Goal: Task Accomplishment & Management: Complete application form

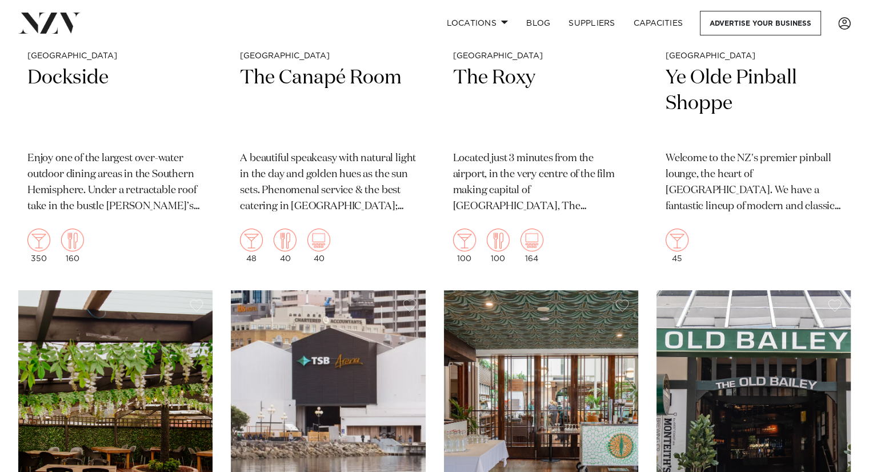
scroll to position [4455, 0]
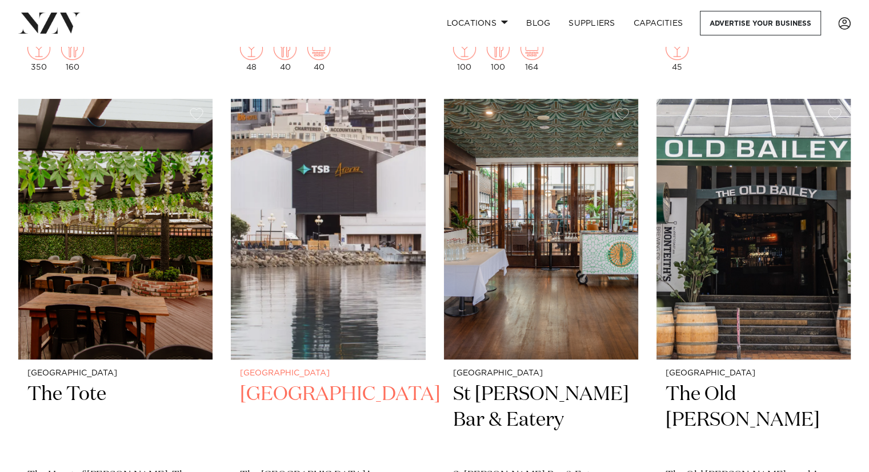
click at [300, 394] on h2 "TSB Arena" at bounding box center [328, 420] width 176 height 77
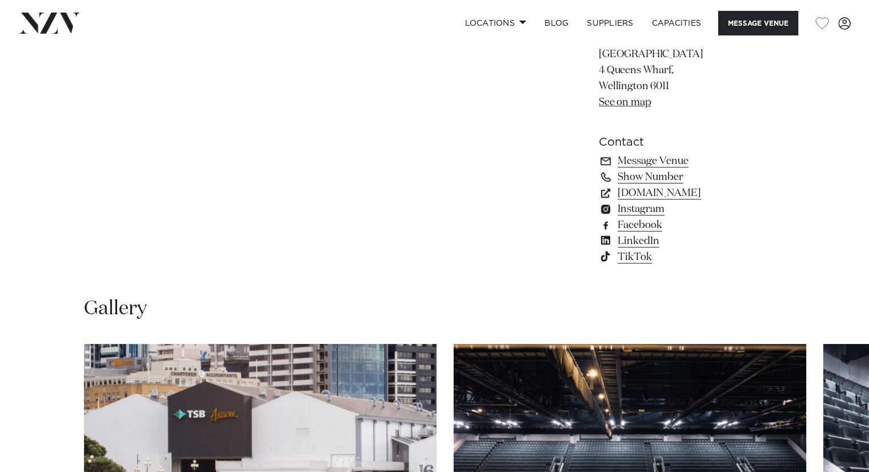
scroll to position [1028, 0]
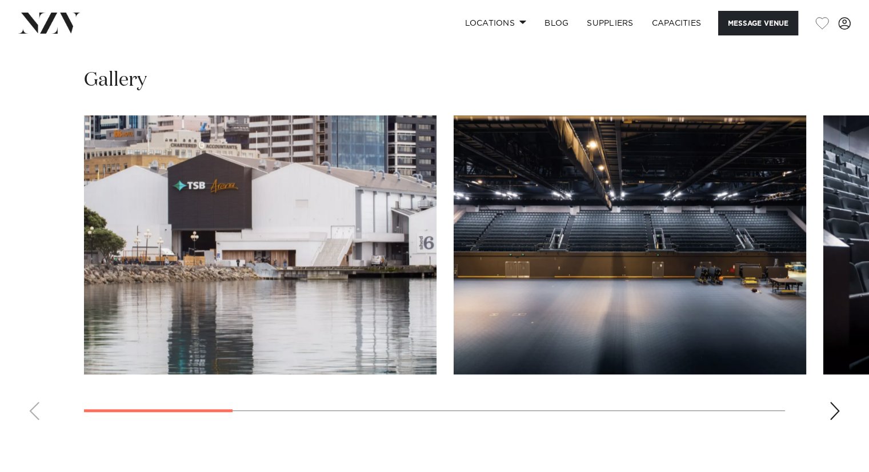
click at [833, 410] on div "Next slide" at bounding box center [834, 411] width 11 height 18
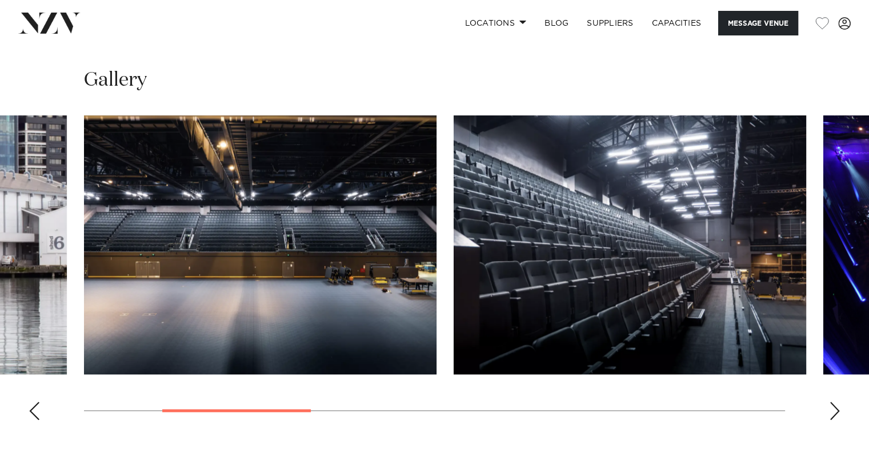
click at [833, 411] on div "Next slide" at bounding box center [834, 411] width 11 height 18
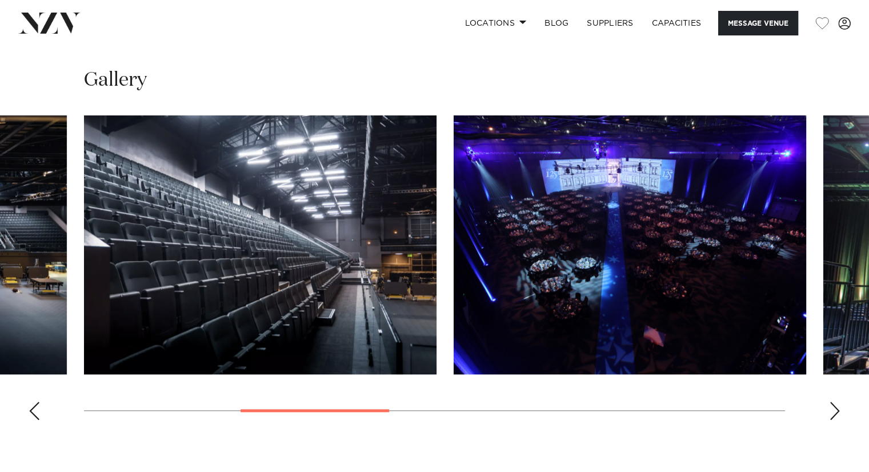
click at [833, 411] on div "Next slide" at bounding box center [834, 411] width 11 height 18
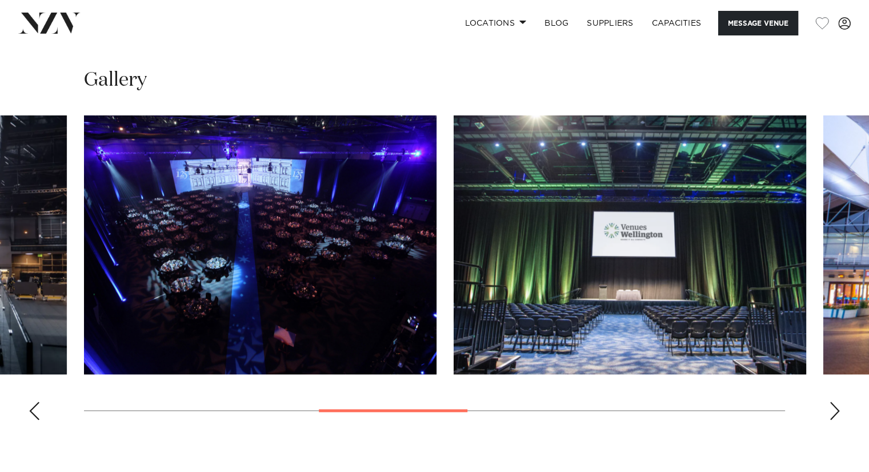
click at [833, 411] on div "Next slide" at bounding box center [834, 411] width 11 height 18
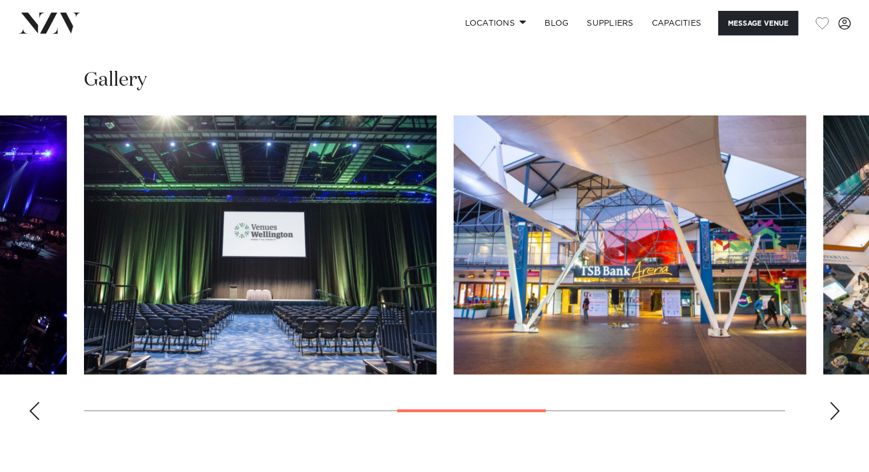
click at [830, 408] on div "Next slide" at bounding box center [834, 411] width 11 height 18
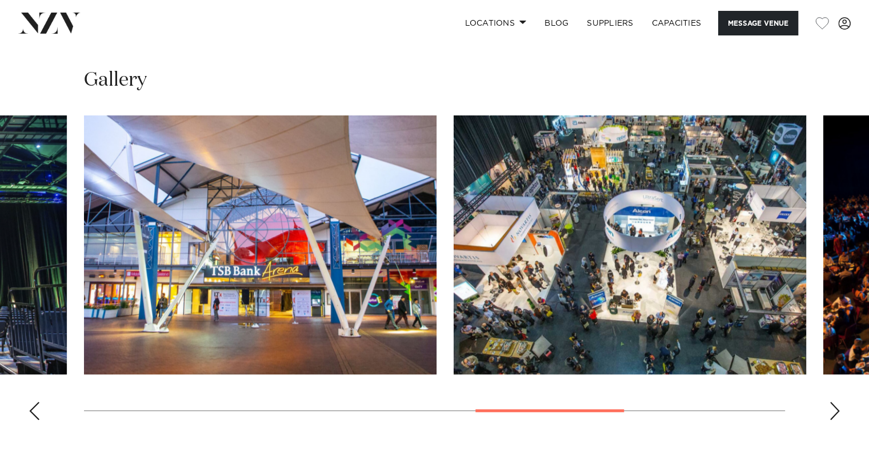
click at [836, 412] on div "Next slide" at bounding box center [834, 411] width 11 height 18
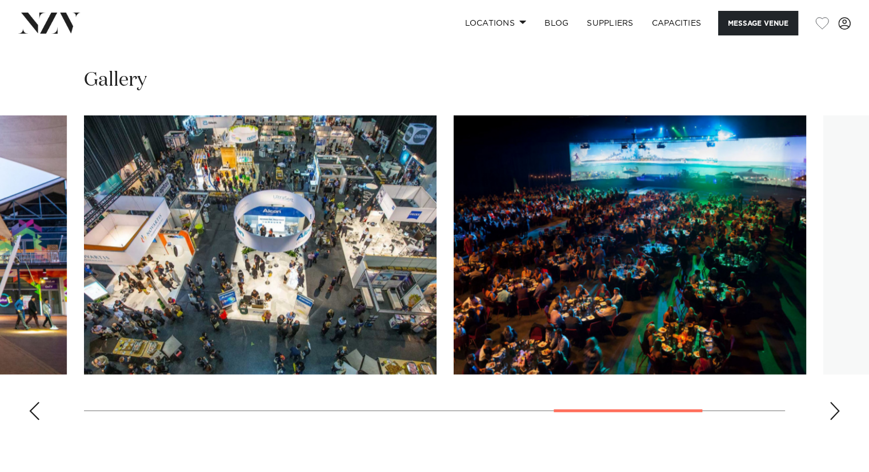
click at [836, 412] on div "Next slide" at bounding box center [834, 411] width 11 height 18
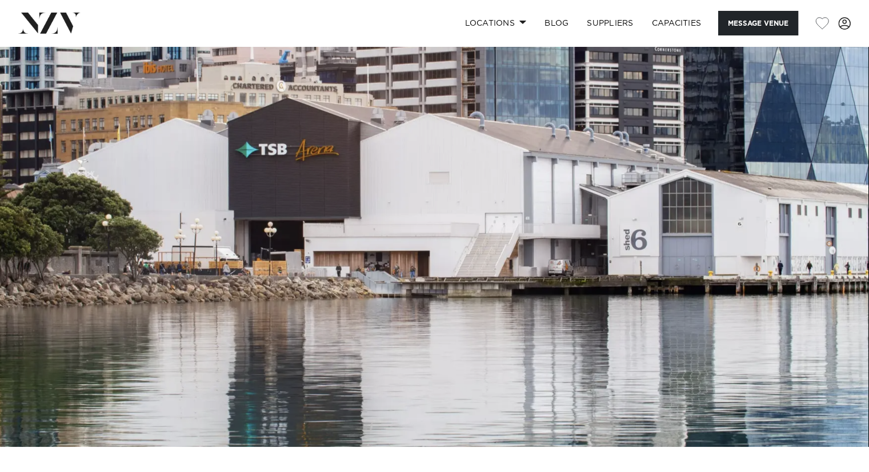
scroll to position [0, 0]
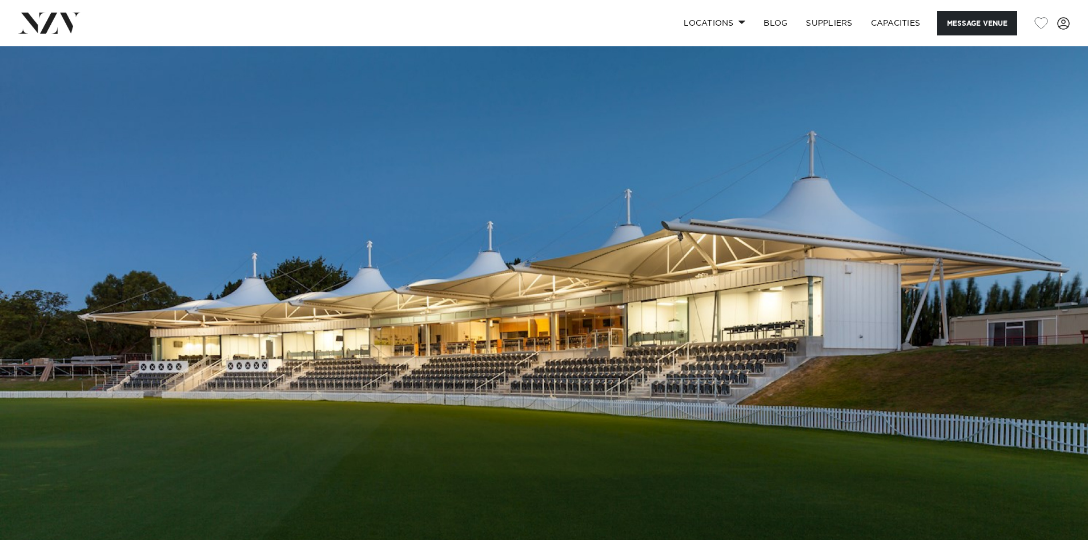
scroll to position [457, 0]
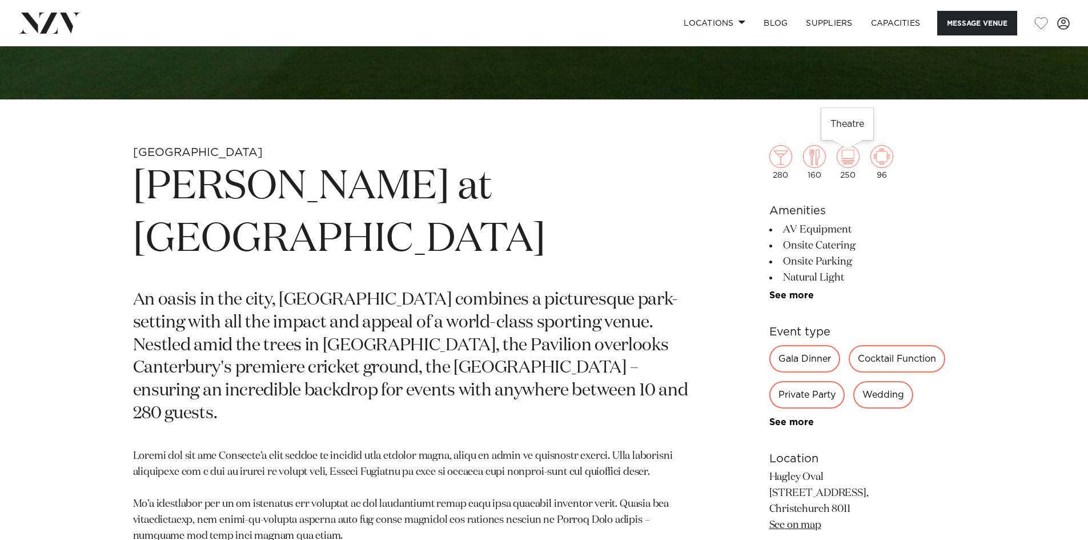
click at [852, 158] on img at bounding box center [848, 156] width 23 height 23
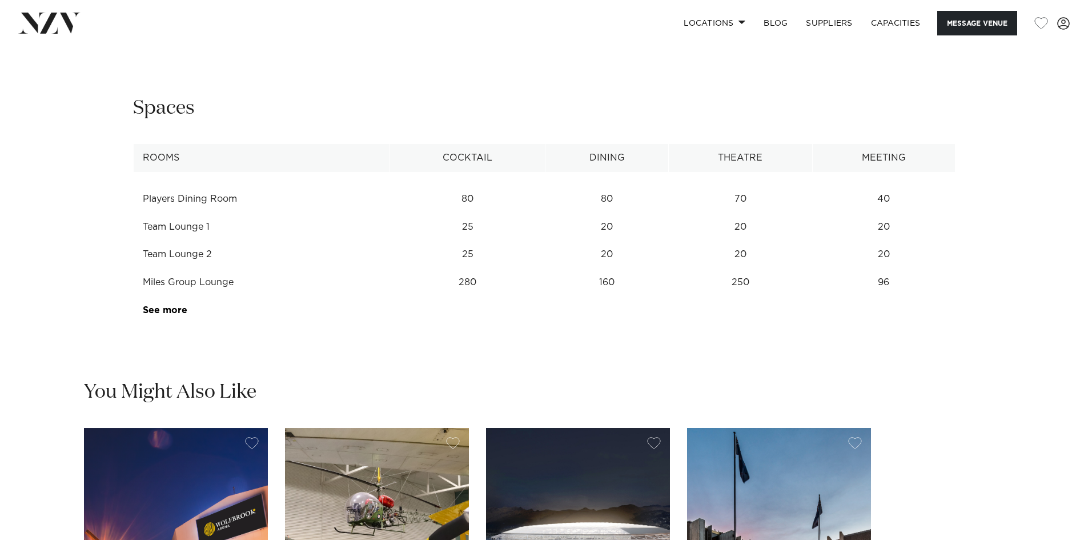
scroll to position [1542, 0]
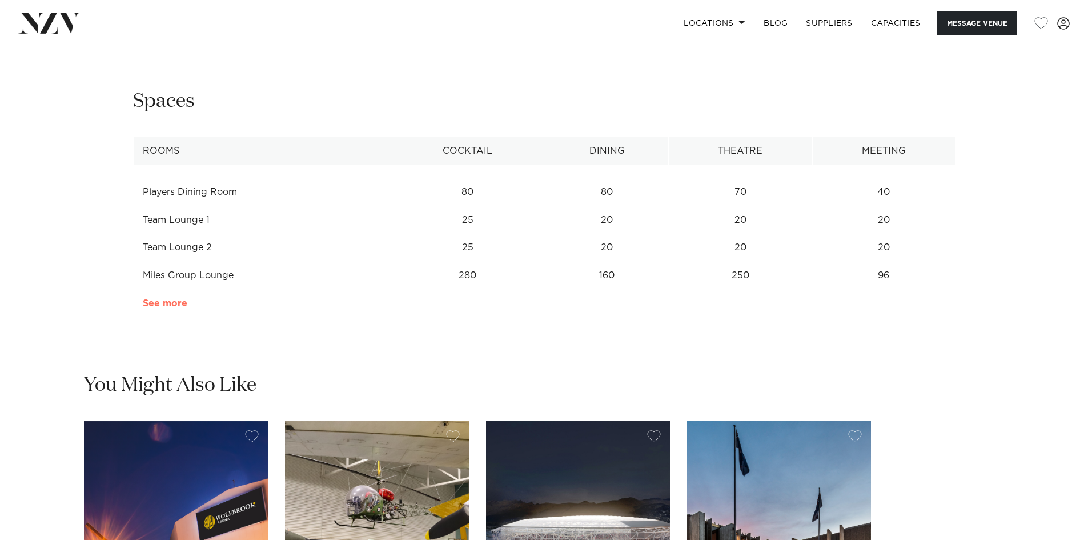
click at [171, 299] on link "See more" at bounding box center [187, 303] width 89 height 9
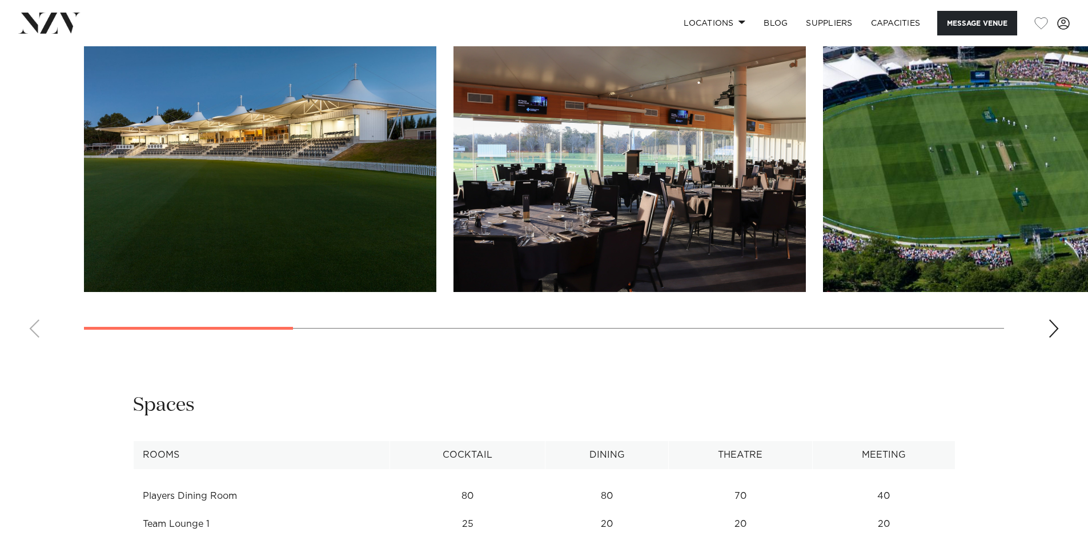
scroll to position [1142, 0]
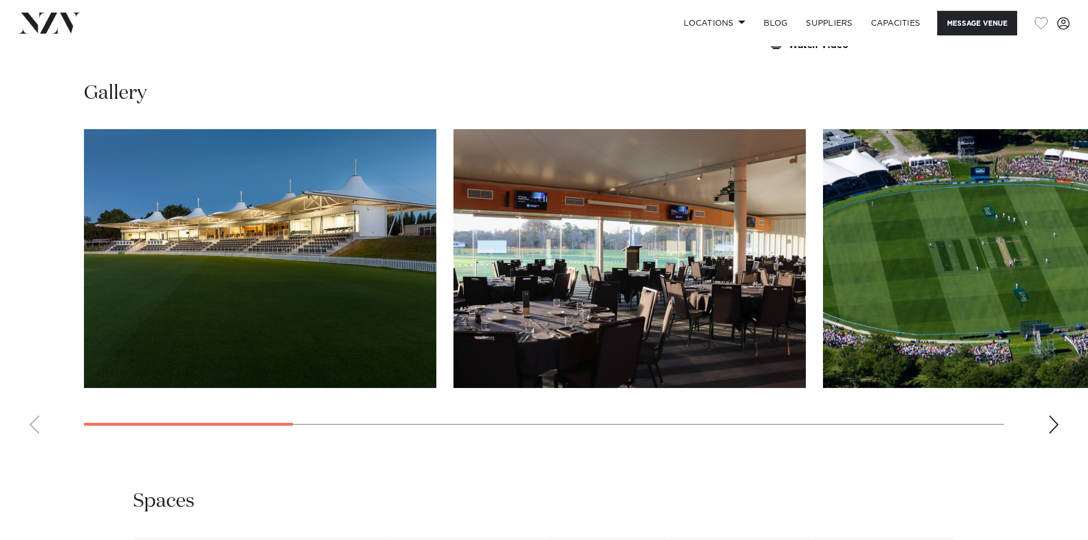
click at [262, 202] on img "1 / 11" at bounding box center [260, 258] width 352 height 259
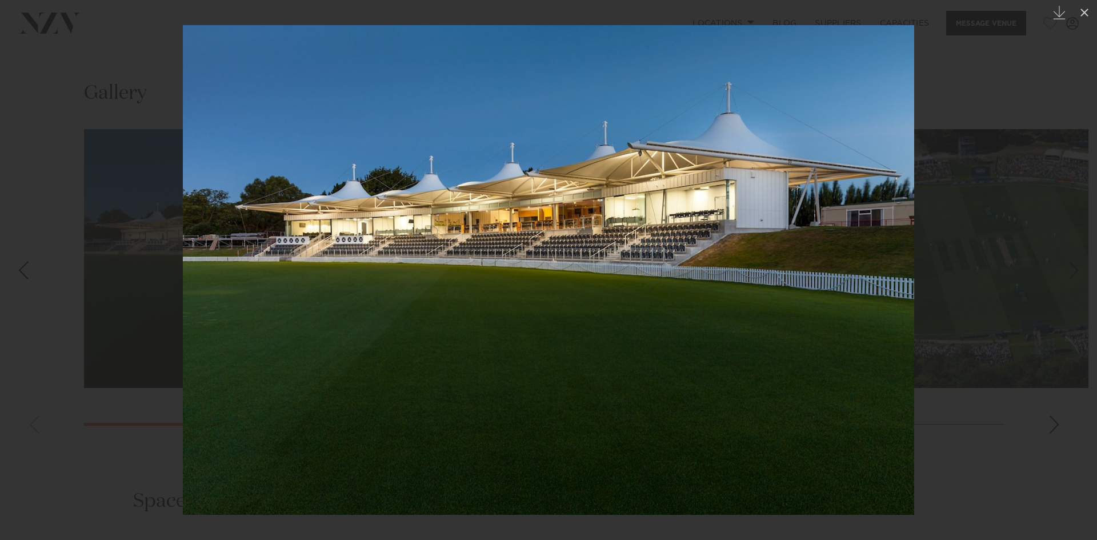
click at [776, 279] on img at bounding box center [548, 270] width 731 height 490
click at [913, 431] on img at bounding box center [548, 270] width 731 height 490
click at [1058, 415] on div at bounding box center [548, 270] width 1097 height 540
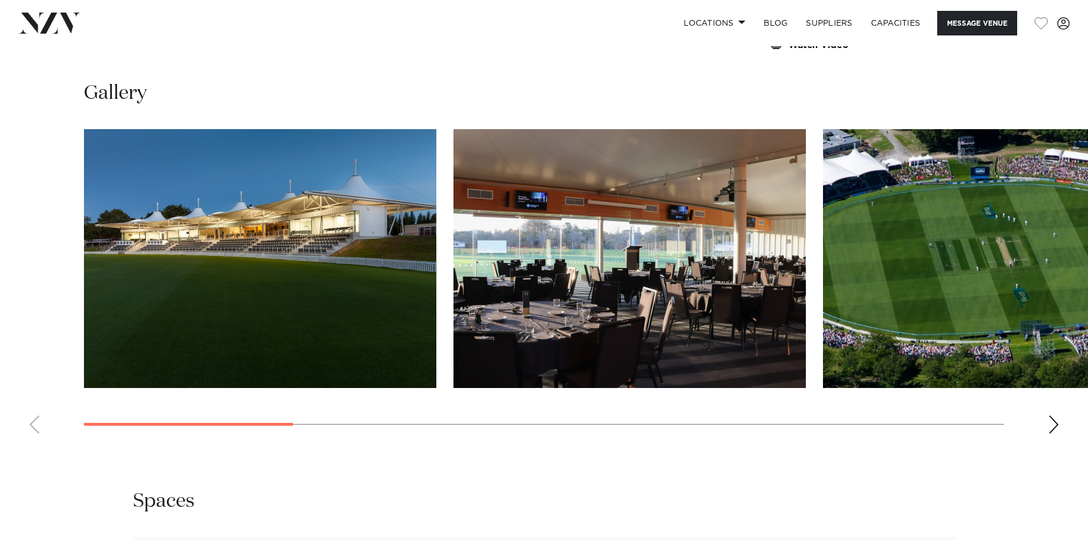
click at [635, 306] on img "2 / 11" at bounding box center [630, 258] width 352 height 259
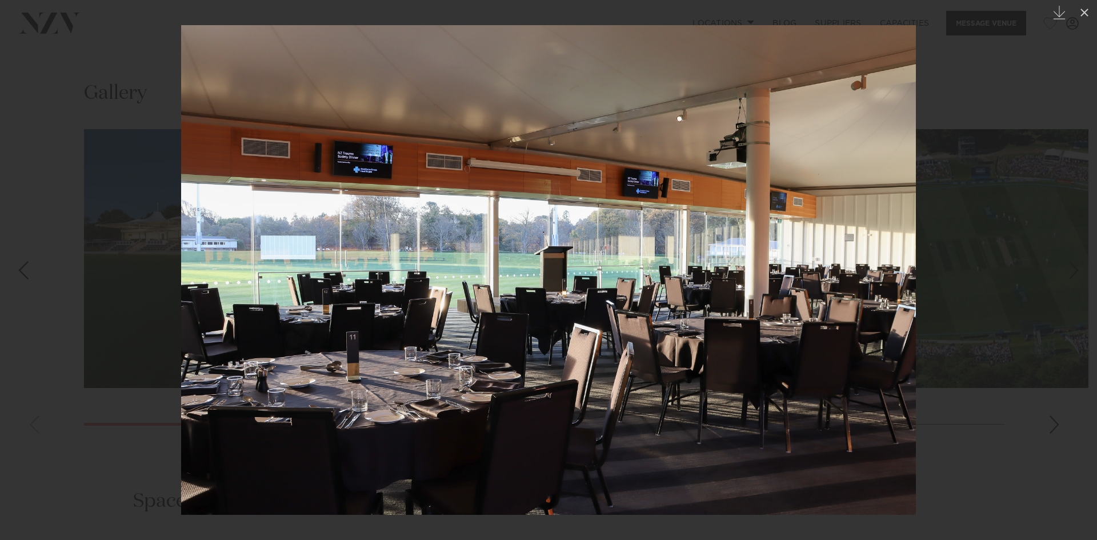
click at [987, 463] on div at bounding box center [548, 270] width 1097 height 540
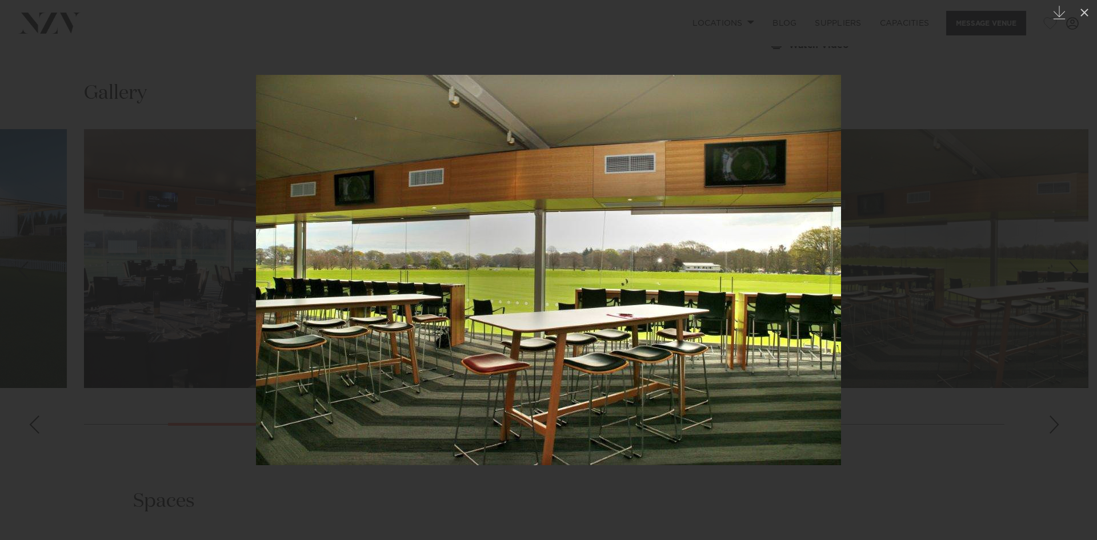
click at [737, 252] on img at bounding box center [548, 270] width 585 height 390
click at [986, 168] on div at bounding box center [548, 270] width 1097 height 540
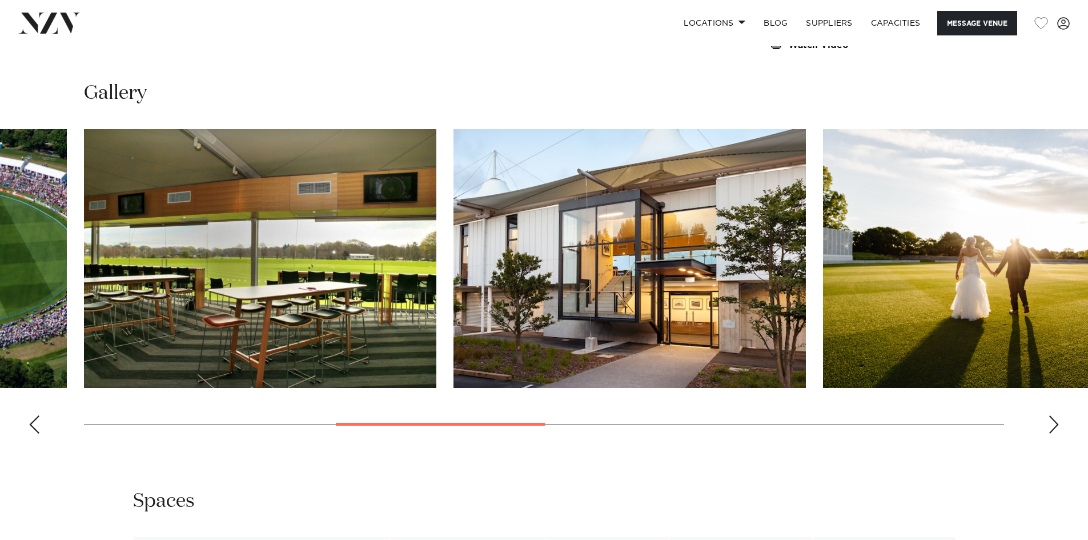
click at [1054, 415] on div "Next slide" at bounding box center [1053, 424] width 11 height 18
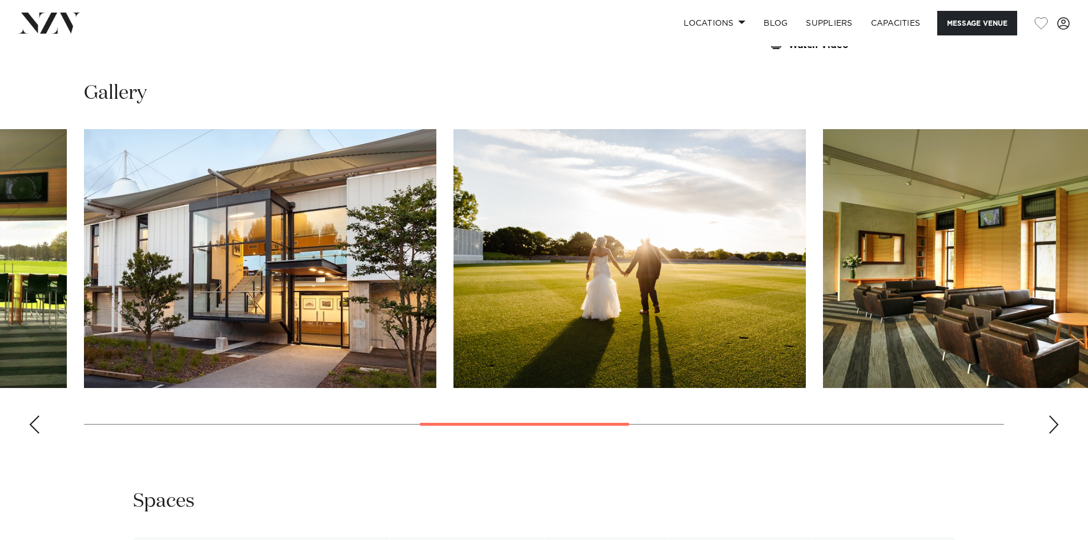
click at [1054, 415] on div "Next slide" at bounding box center [1053, 424] width 11 height 18
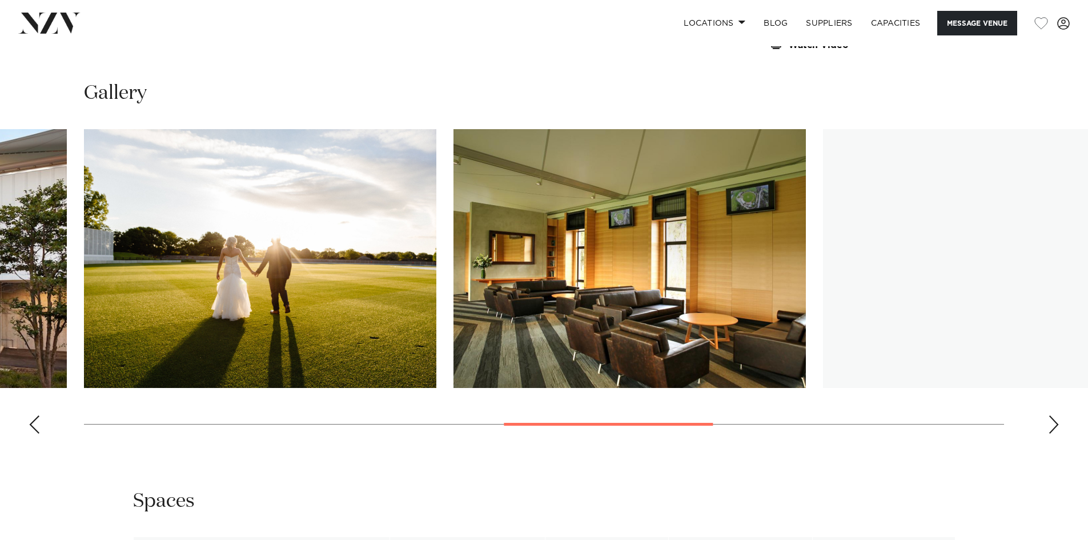
click at [1054, 415] on div "Next slide" at bounding box center [1053, 424] width 11 height 18
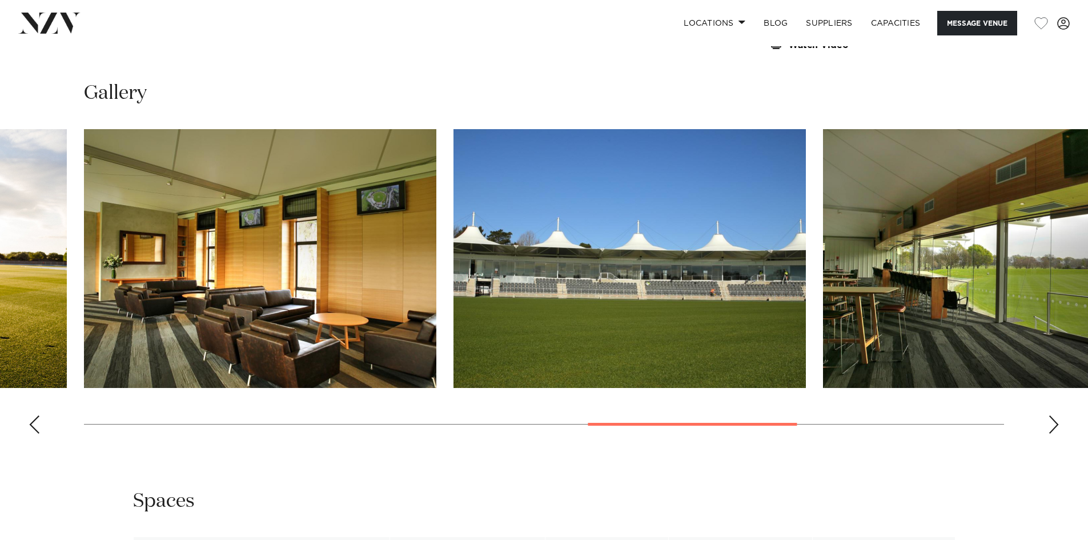
click at [1054, 415] on div "Next slide" at bounding box center [1053, 424] width 11 height 18
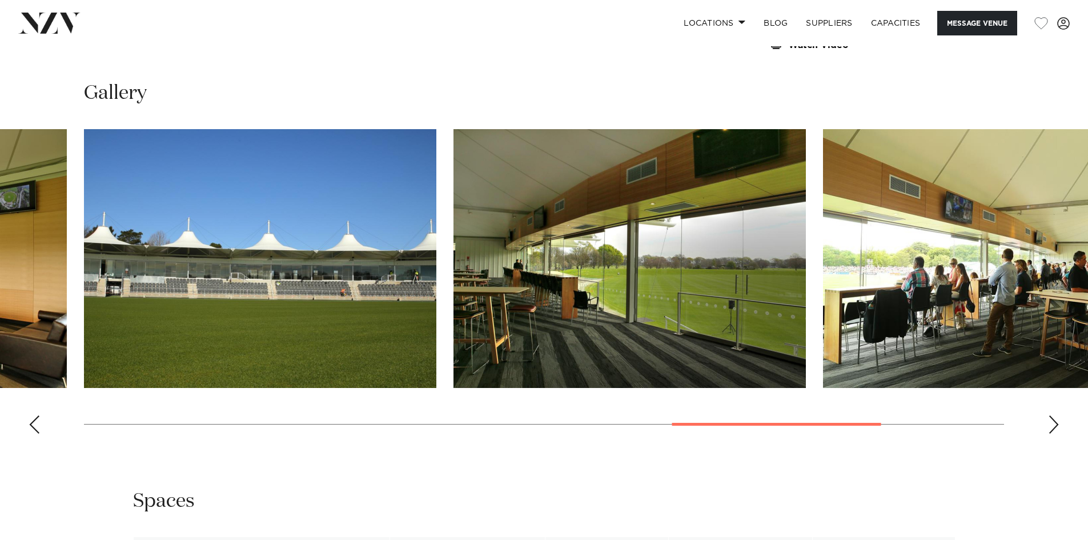
click at [1054, 415] on div "Next slide" at bounding box center [1053, 424] width 11 height 18
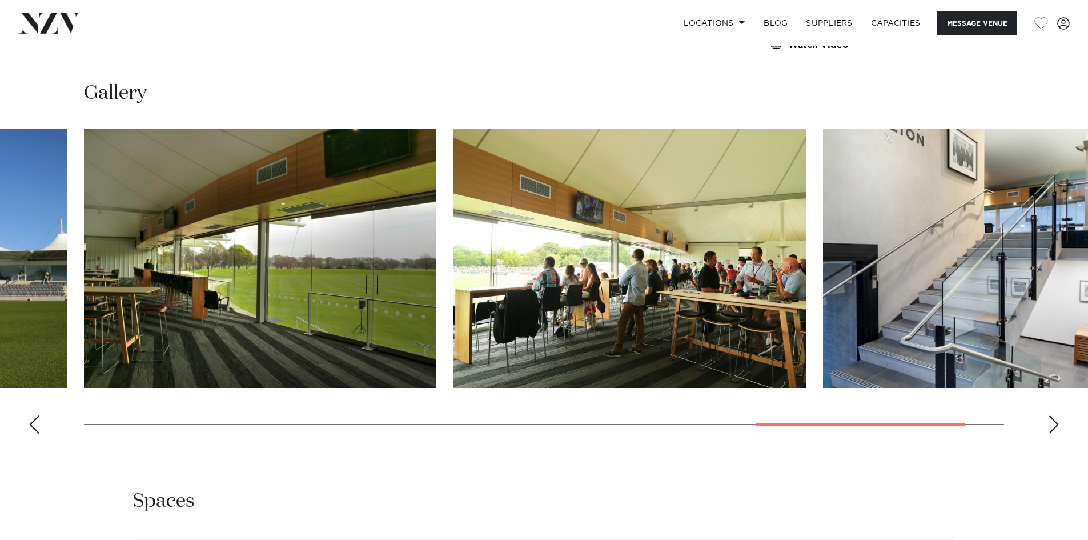
click at [1054, 415] on div "Next slide" at bounding box center [1053, 424] width 11 height 18
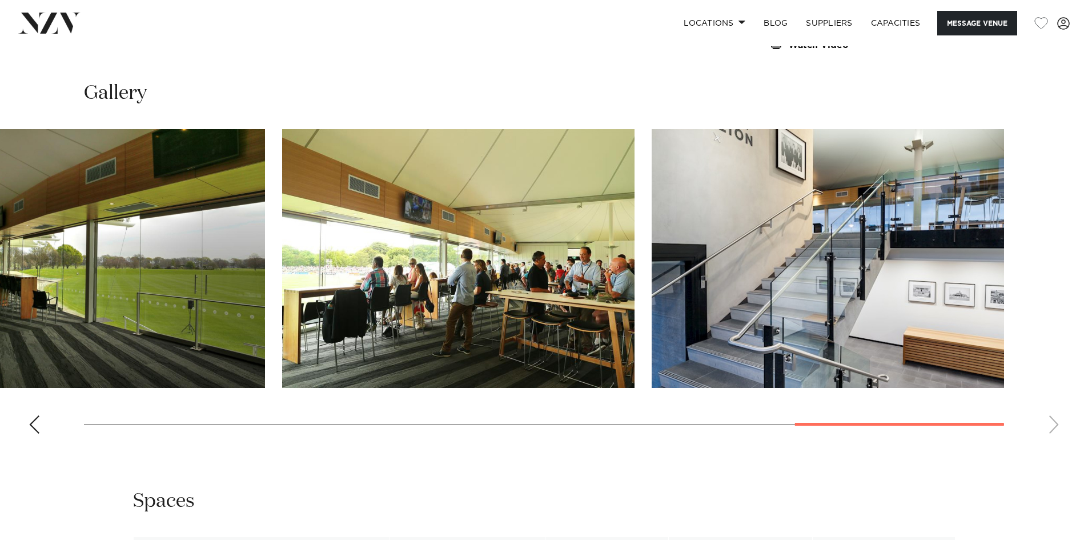
click at [1054, 414] on swiper-container at bounding box center [544, 286] width 1088 height 314
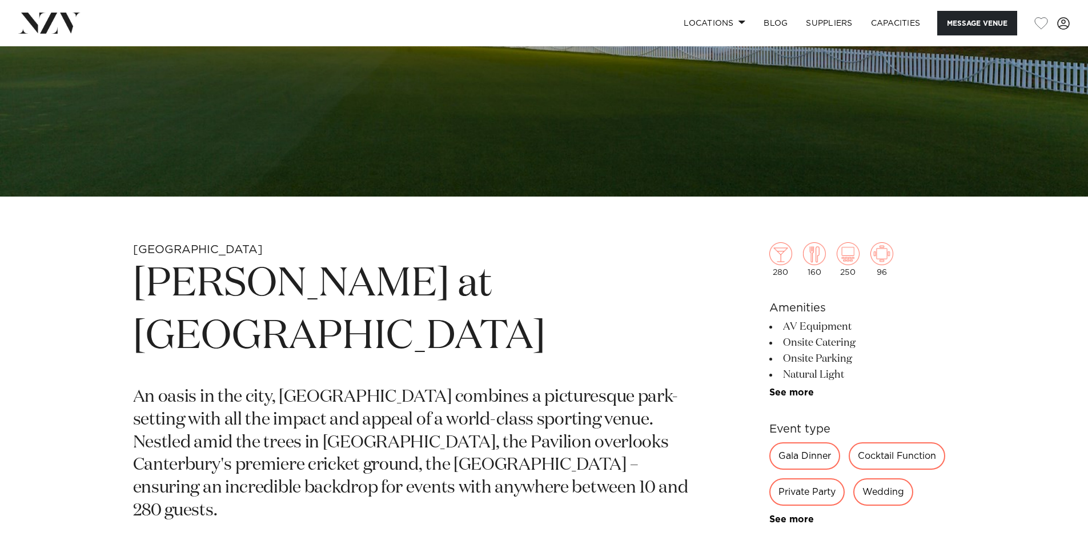
scroll to position [343, 0]
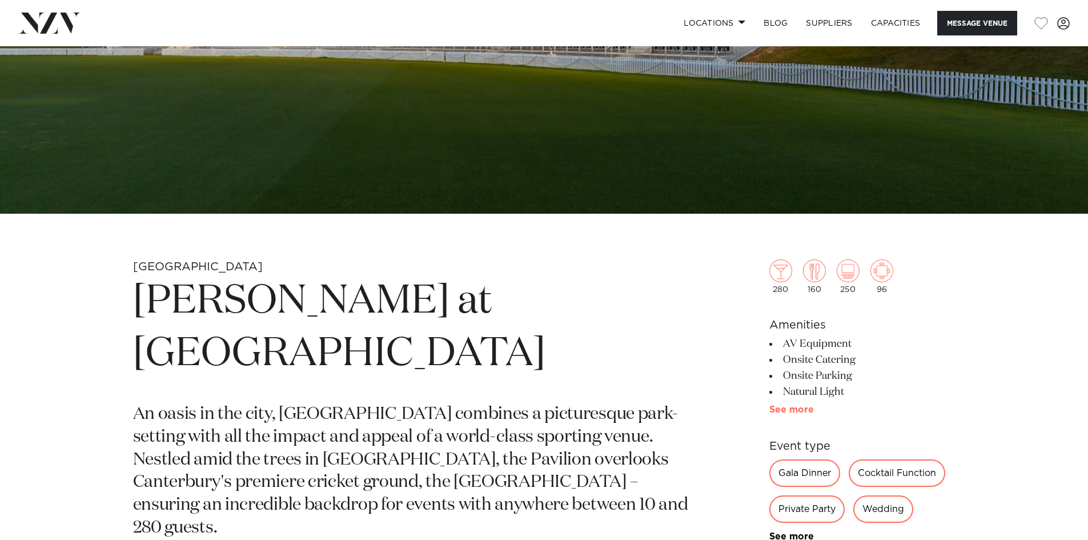
click at [799, 412] on link "See more" at bounding box center [813, 409] width 89 height 9
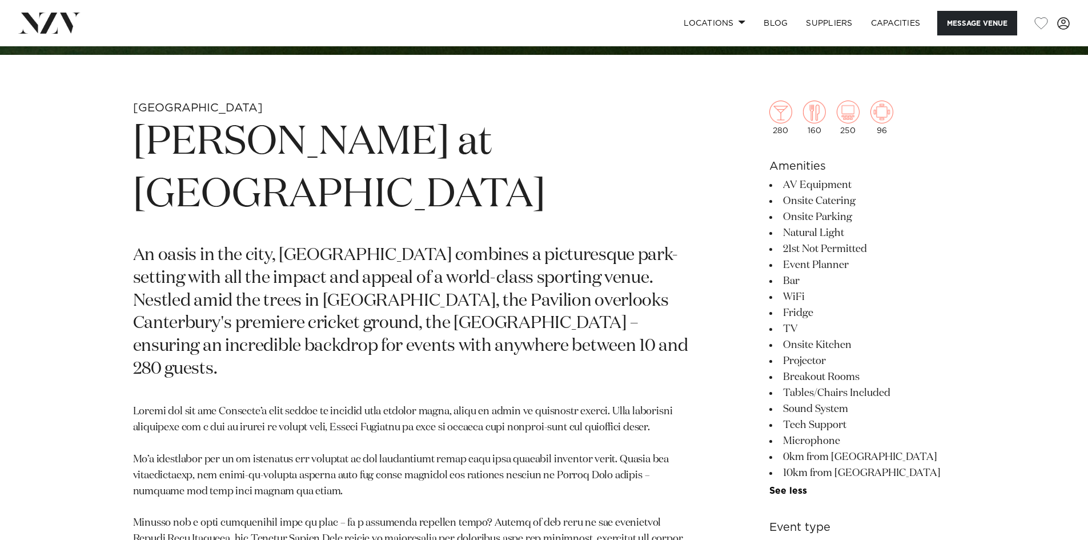
scroll to position [514, 0]
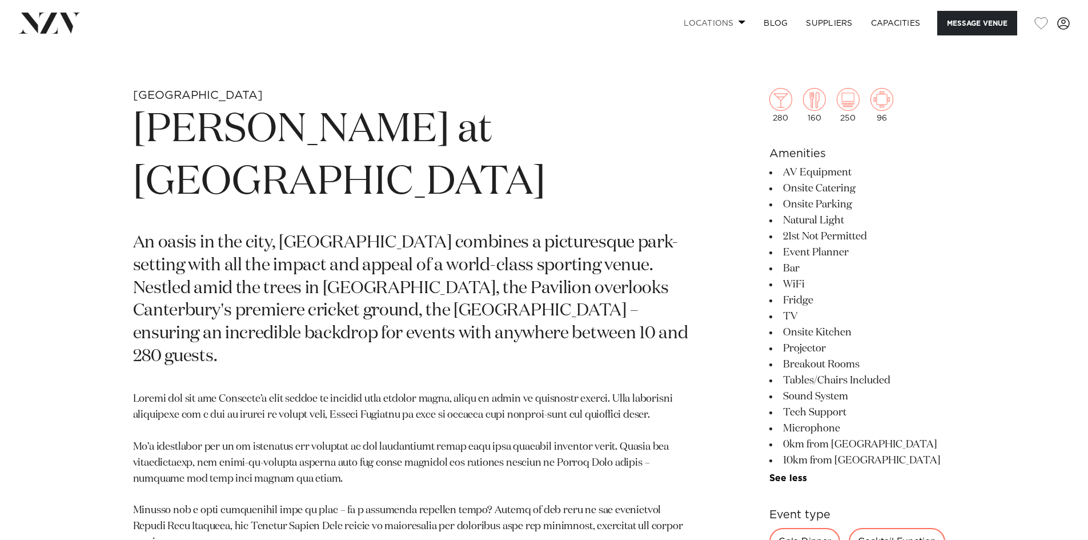
click at [731, 26] on link "Locations" at bounding box center [715, 23] width 80 height 25
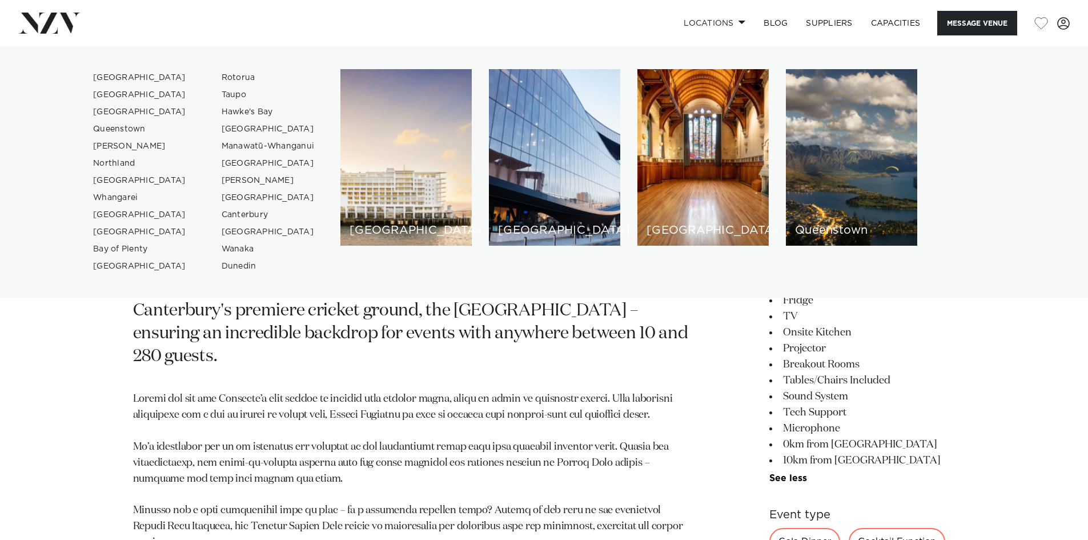
click at [1017, 235] on div "[GEOGRAPHIC_DATA] [GEOGRAPHIC_DATA] [GEOGRAPHIC_DATA] [GEOGRAPHIC_DATA] [GEOGRA…" at bounding box center [544, 172] width 1070 height 206
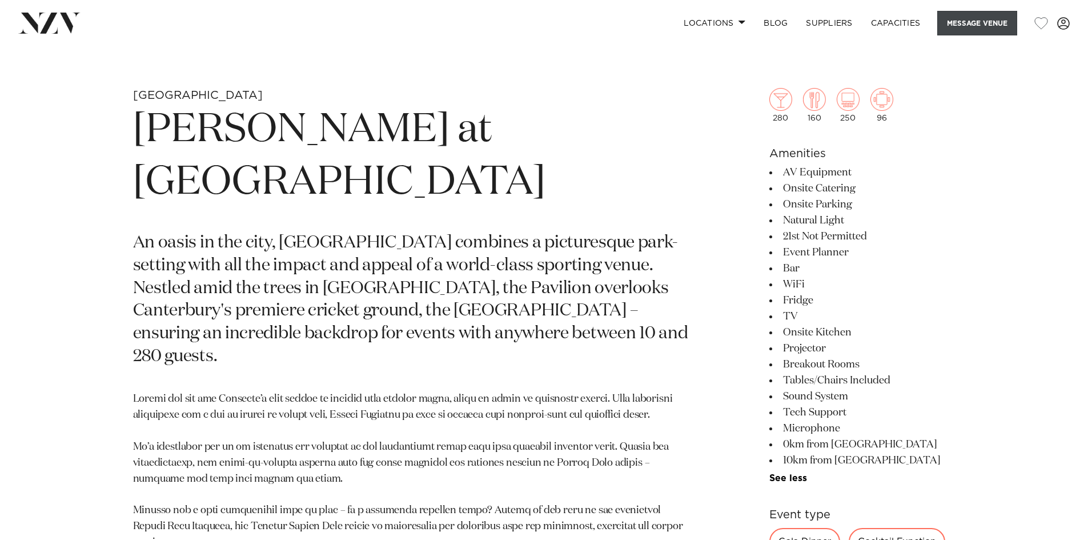
click at [973, 26] on button "Message Venue" at bounding box center [977, 23] width 80 height 25
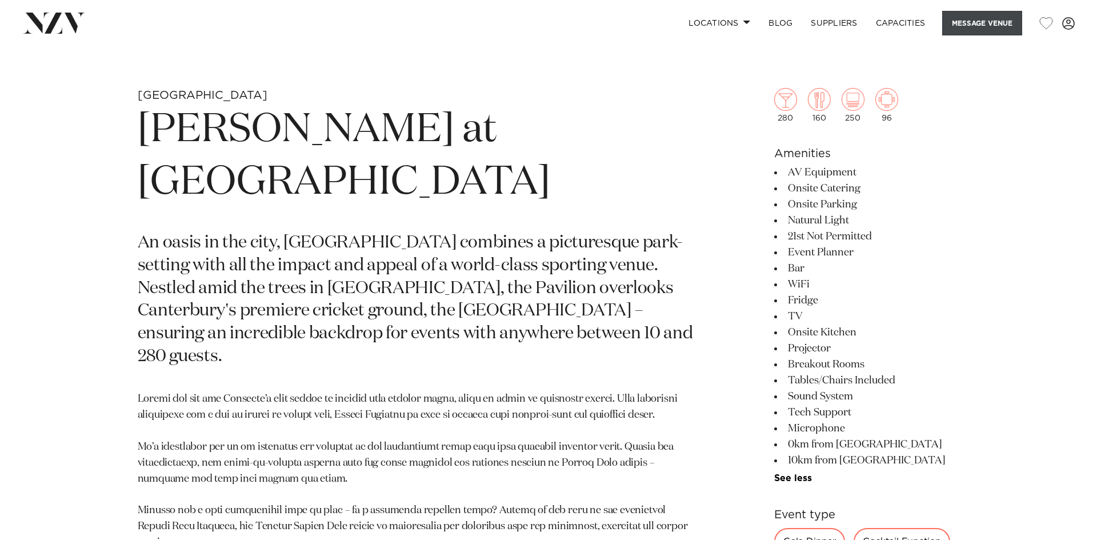
scroll to position [518, 0]
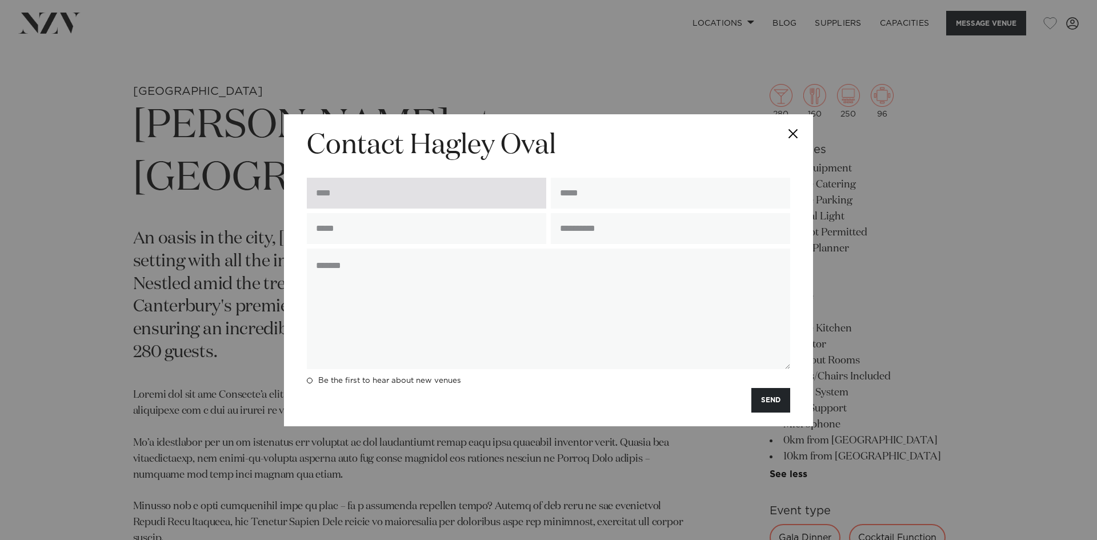
click at [345, 197] on input "text" at bounding box center [426, 193] width 239 height 31
type input "**********"
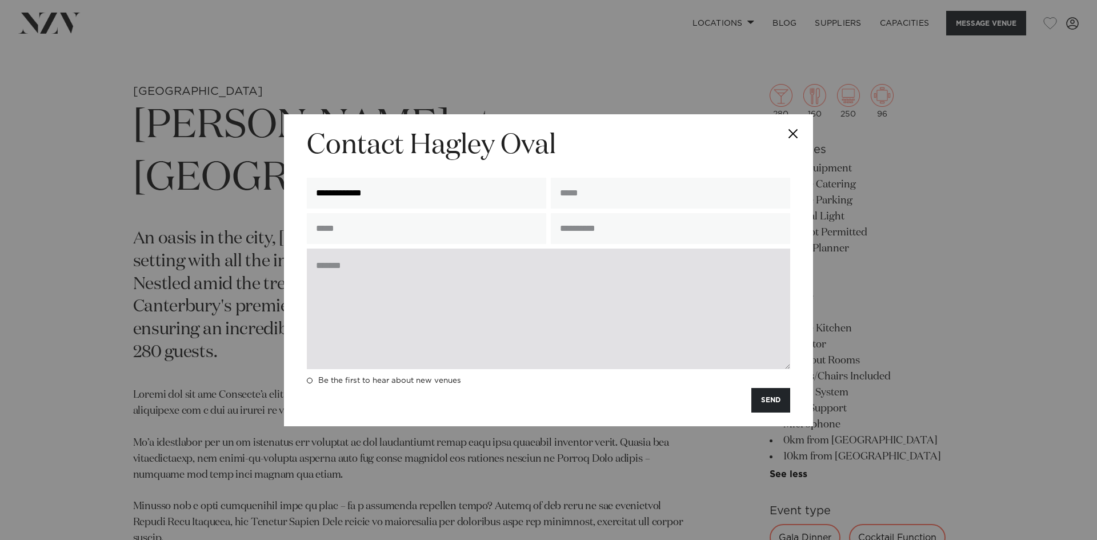
click at [543, 311] on textarea at bounding box center [548, 308] width 483 height 121
paste textarea "**********"
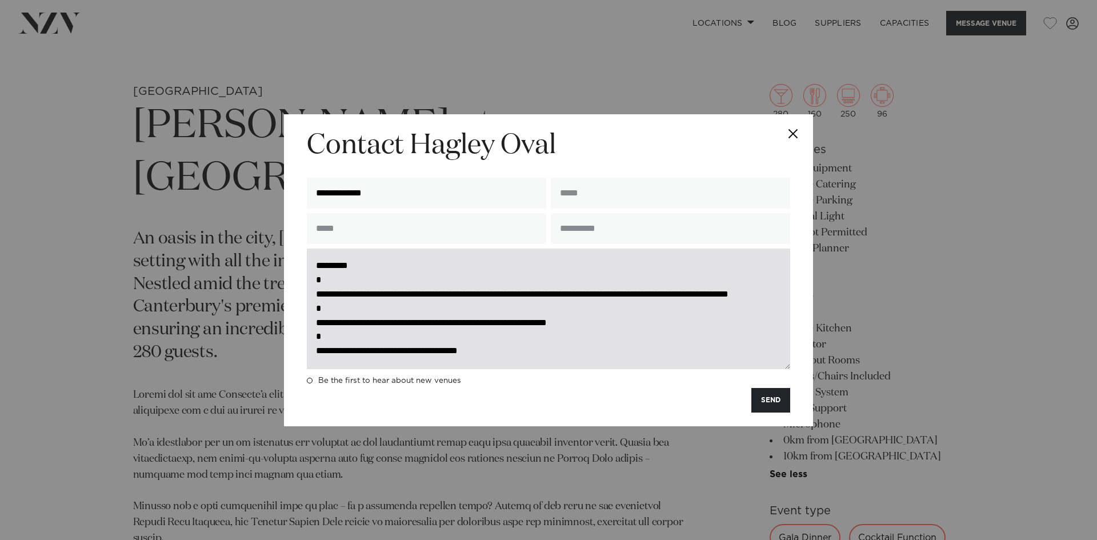
scroll to position [15, 0]
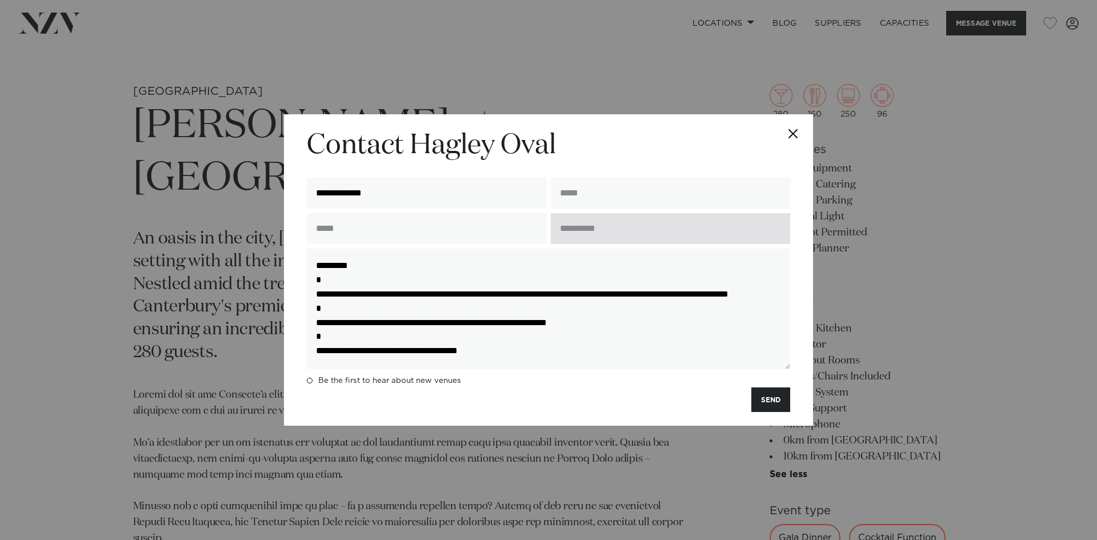
type textarea "**********"
click at [655, 226] on input "text" at bounding box center [670, 228] width 239 height 31
click at [679, 227] on input "text" at bounding box center [670, 228] width 239 height 31
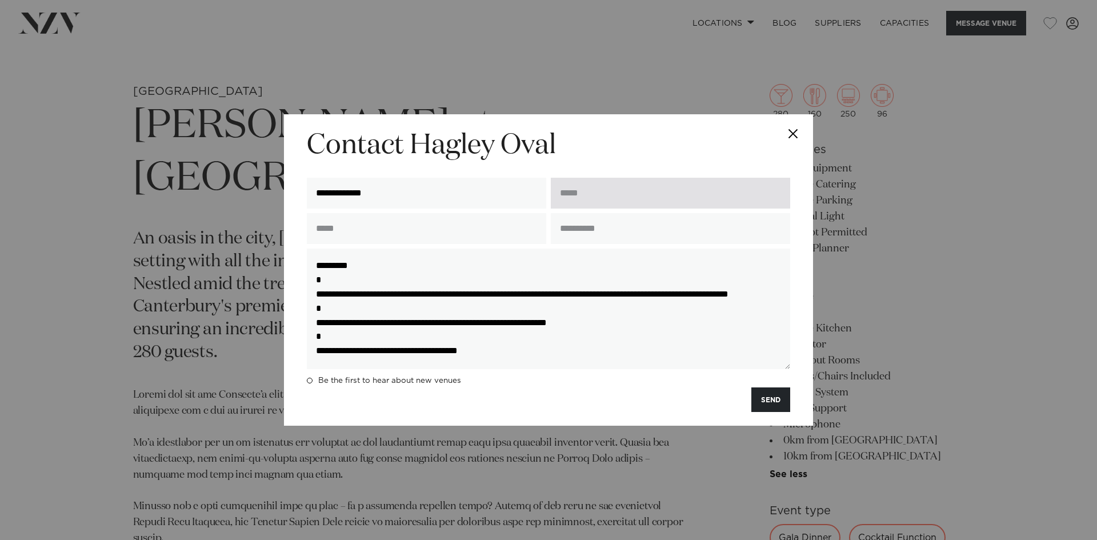
click at [707, 185] on input "email" at bounding box center [670, 193] width 239 height 31
type input "**********"
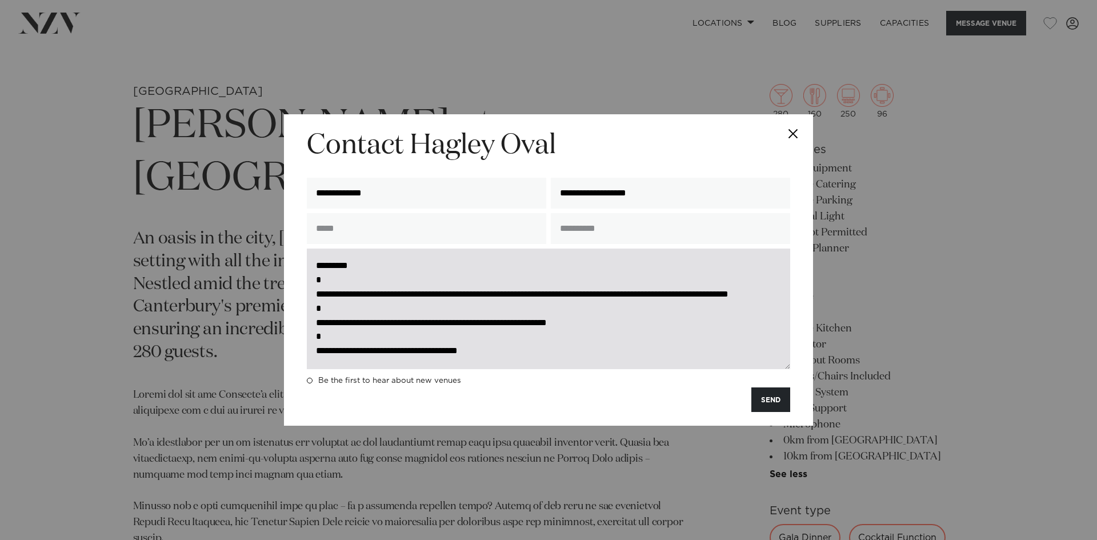
click at [504, 349] on textarea "**********" at bounding box center [548, 308] width 483 height 121
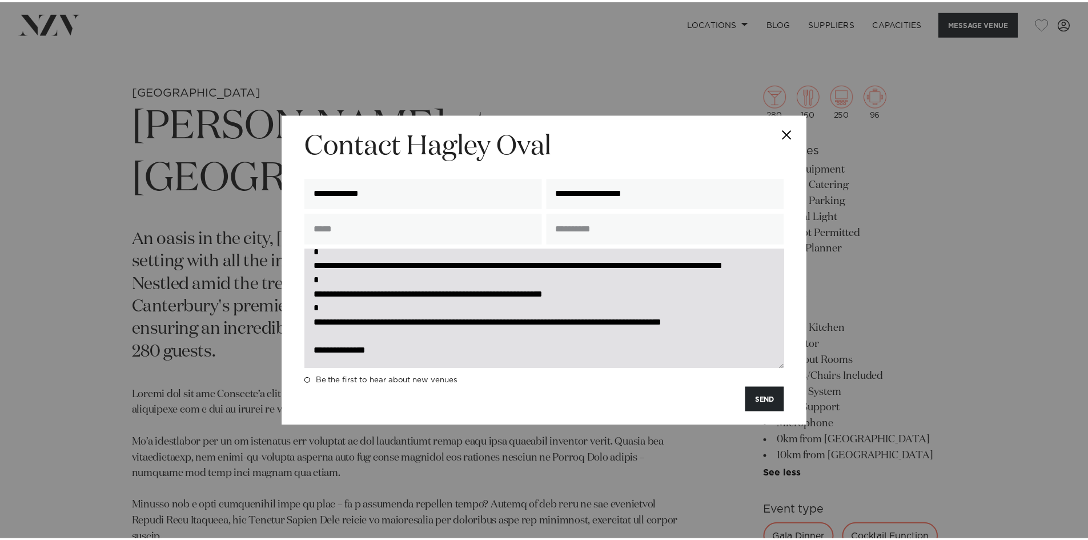
scroll to position [73, 0]
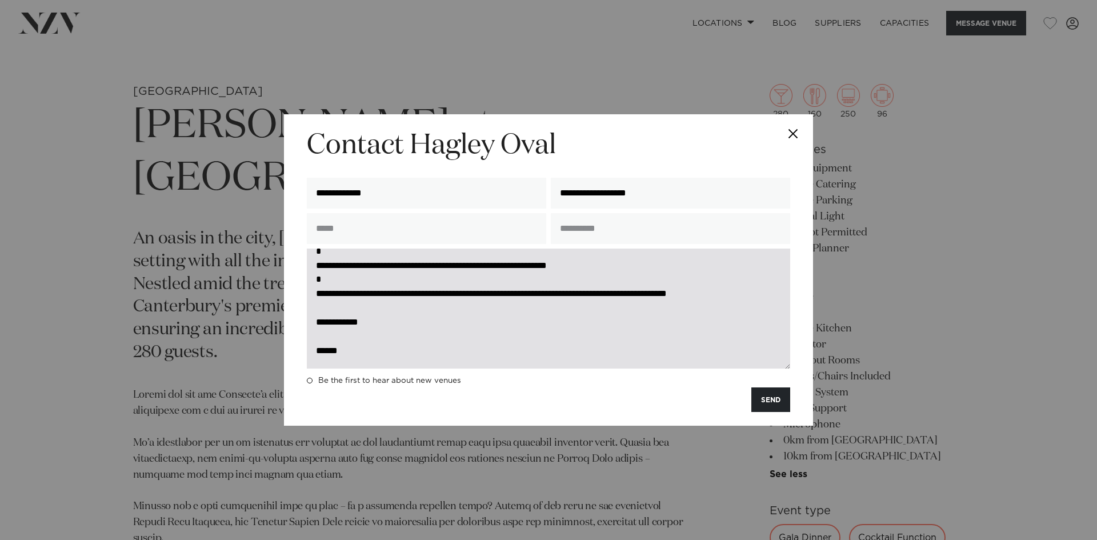
click at [324, 336] on textarea "**********" at bounding box center [548, 308] width 483 height 121
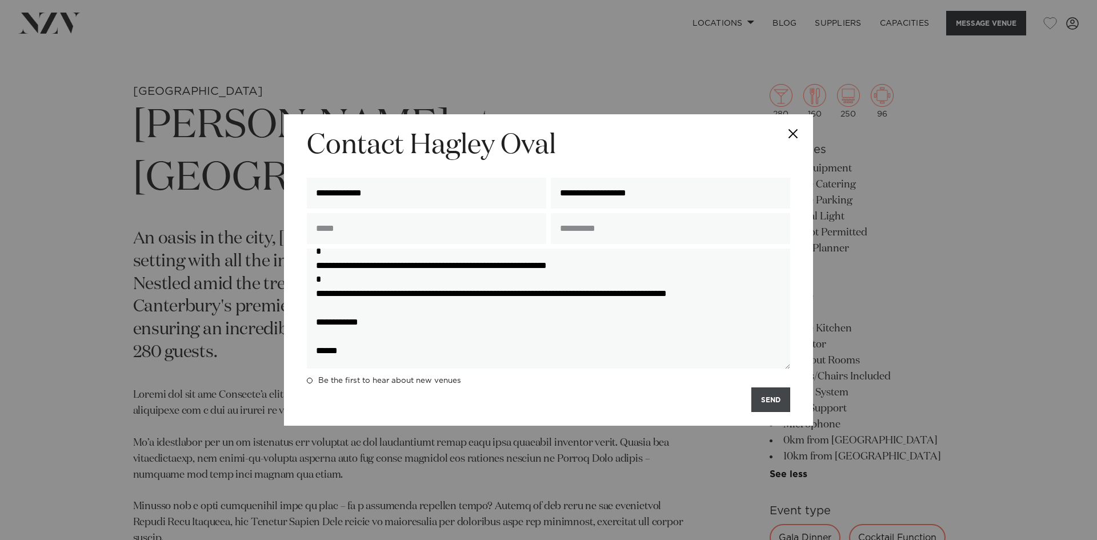
type textarea "**********"
click at [774, 403] on button "SEND" at bounding box center [770, 399] width 39 height 25
click at [768, 405] on button "SEND" at bounding box center [770, 399] width 39 height 25
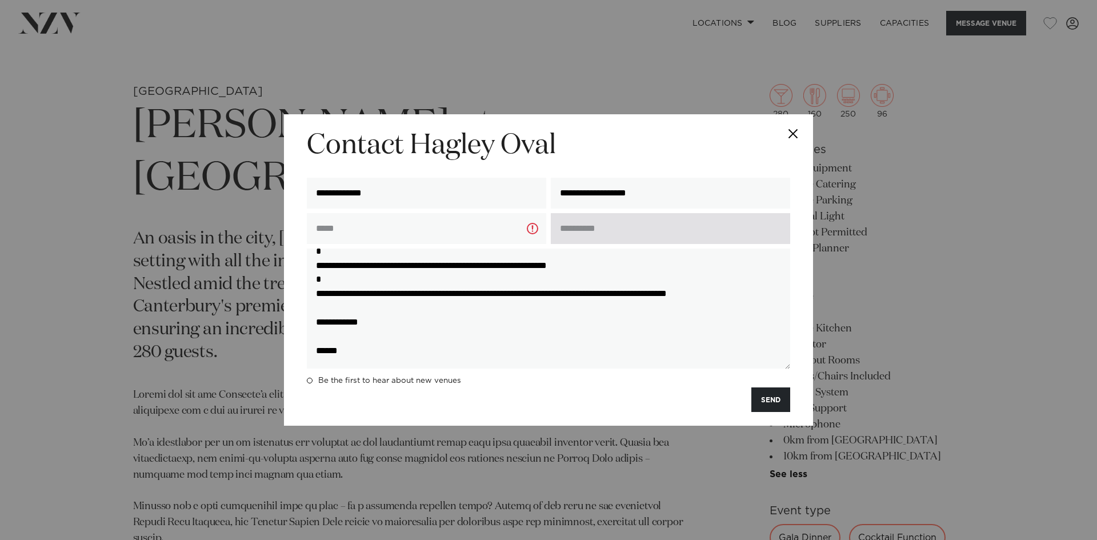
click at [603, 223] on input "text" at bounding box center [670, 228] width 239 height 31
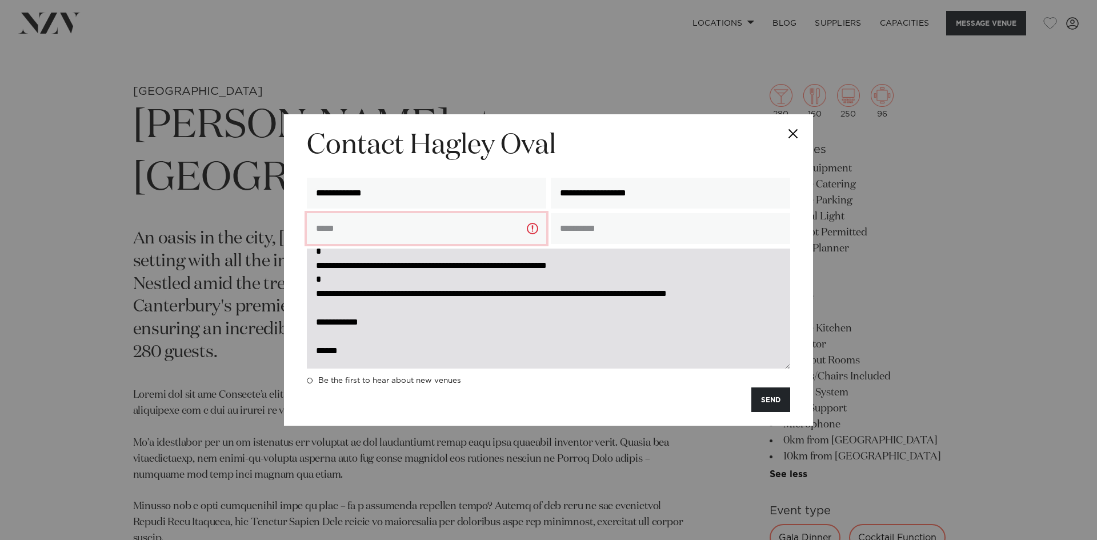
drag, startPoint x: 531, startPoint y: 227, endPoint x: 660, endPoint y: 258, distance: 132.7
click at [531, 227] on input "text" at bounding box center [426, 228] width 239 height 31
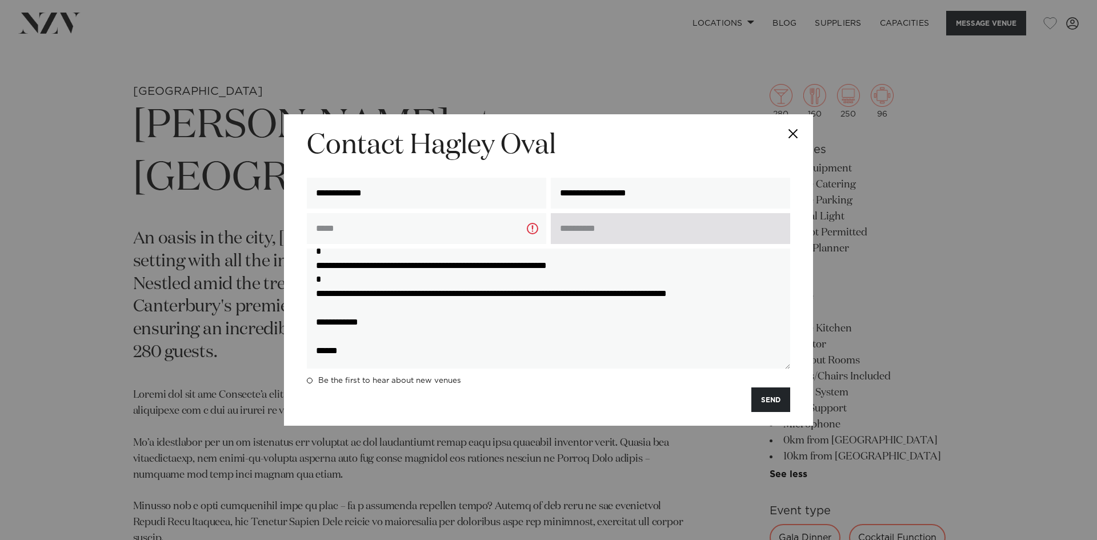
click at [636, 228] on input "text" at bounding box center [670, 228] width 239 height 31
click at [637, 228] on input "text" at bounding box center [670, 228] width 239 height 31
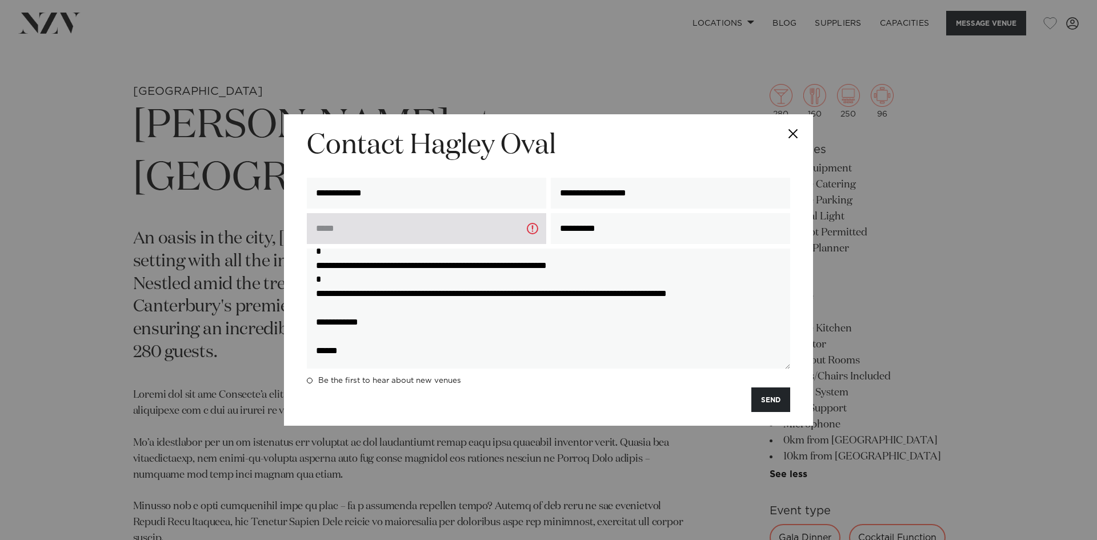
type input "**********"
click at [475, 223] on input "text" at bounding box center [426, 228] width 239 height 31
type input "**********"
click at [603, 407] on div "SEND" at bounding box center [548, 399] width 483 height 25
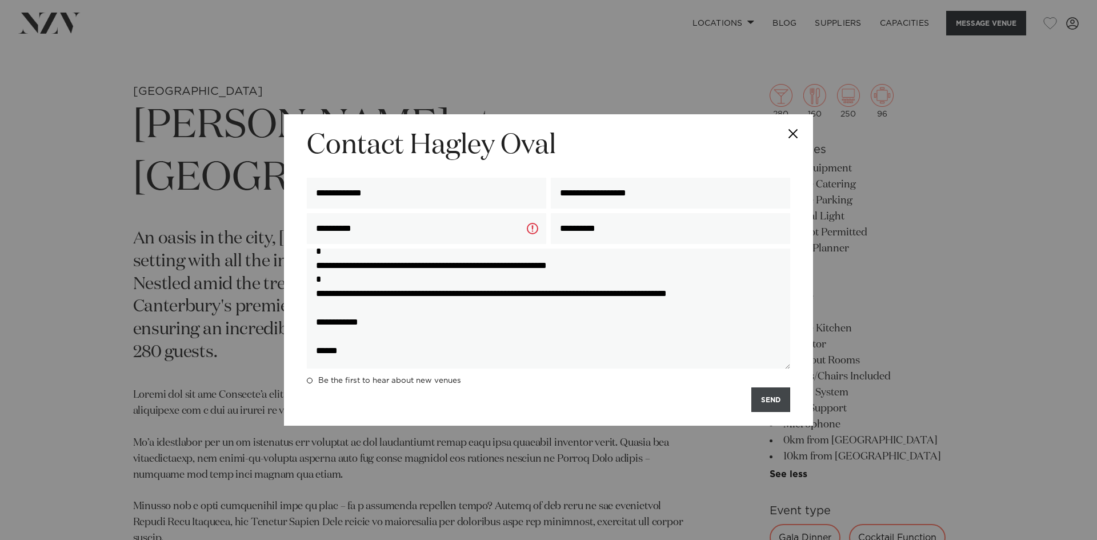
click at [766, 404] on button "SEND" at bounding box center [770, 399] width 39 height 25
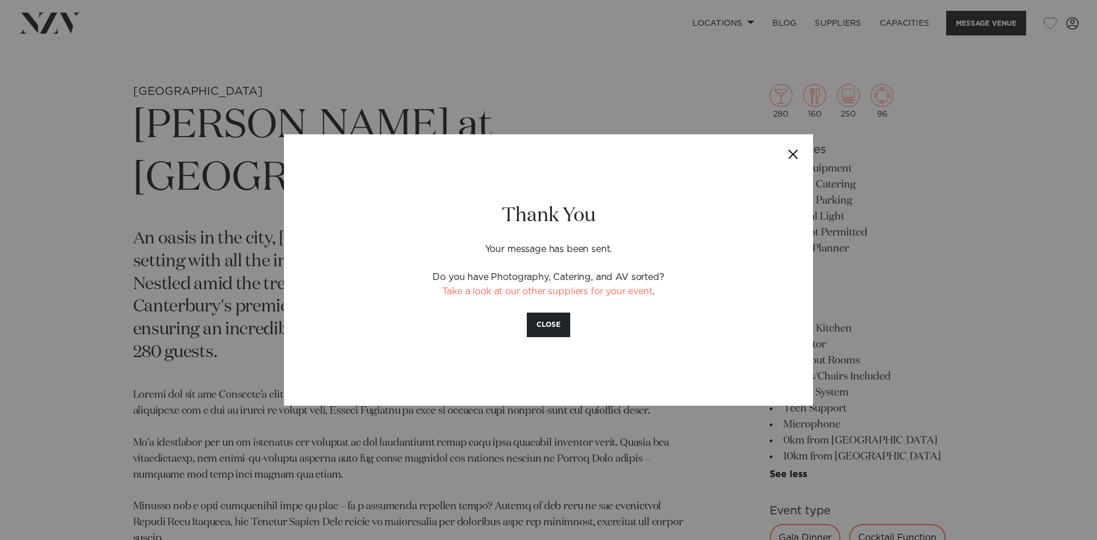
click at [788, 158] on button "Close" at bounding box center [793, 154] width 40 height 40
